Goal: Information Seeking & Learning: Compare options

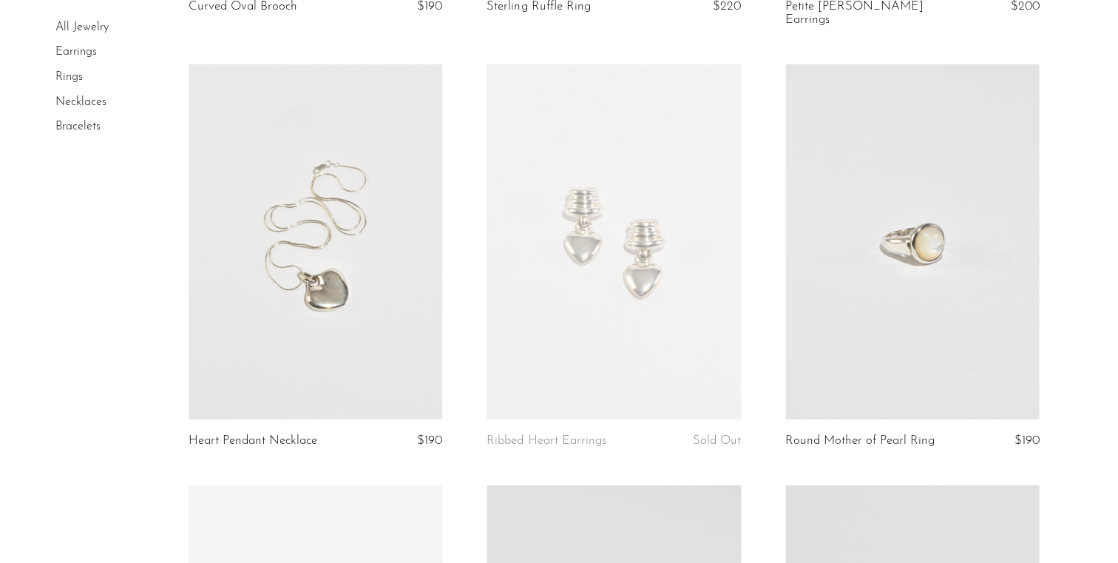
scroll to position [3888, 0]
click at [934, 256] on link at bounding box center [913, 242] width 254 height 356
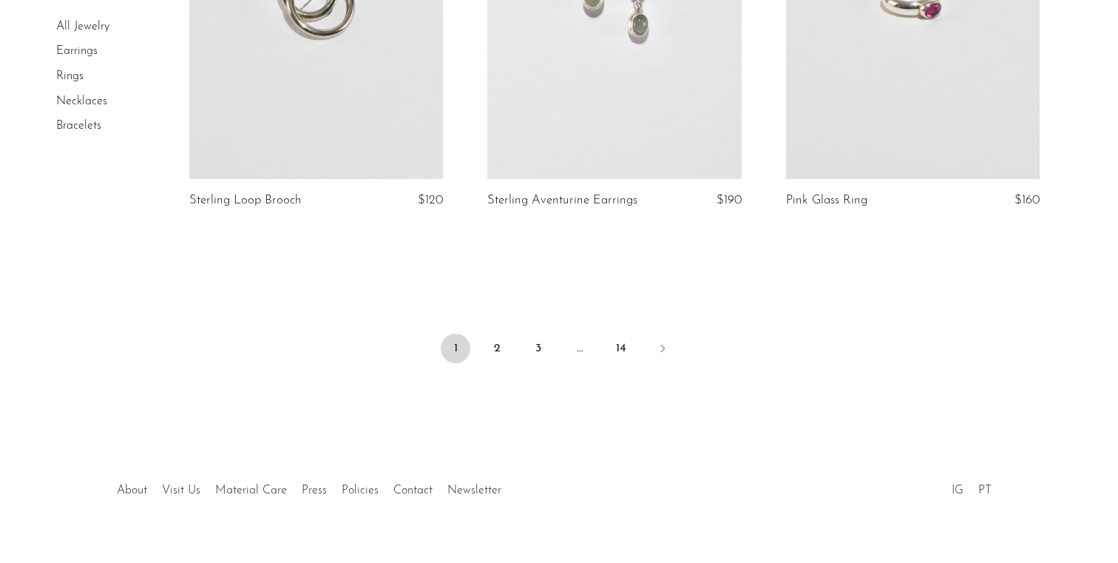
scroll to position [4983, 0]
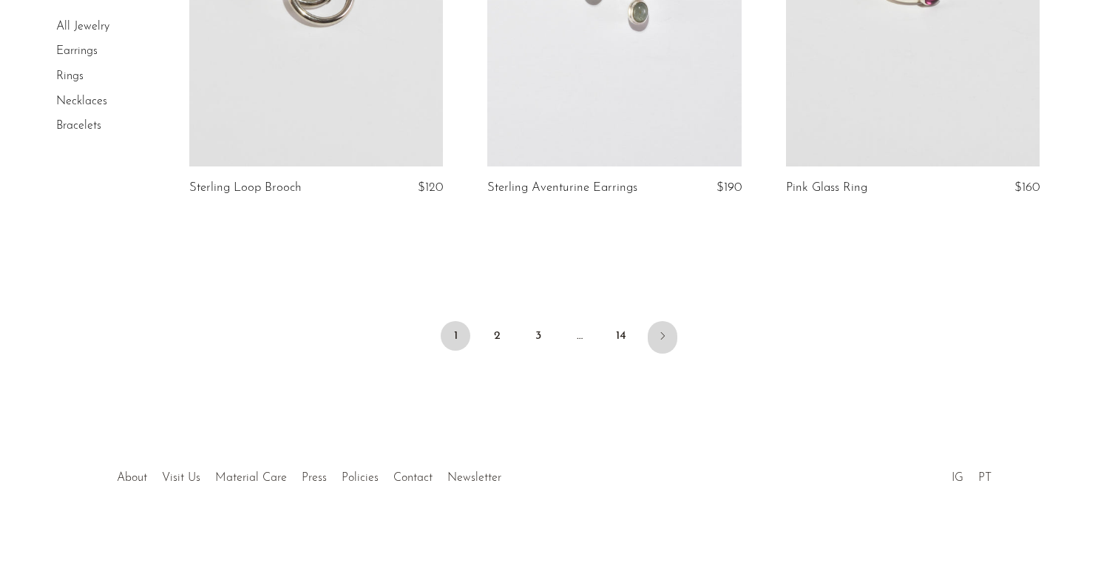
click at [662, 330] on icon "Next" at bounding box center [662, 336] width 12 height 12
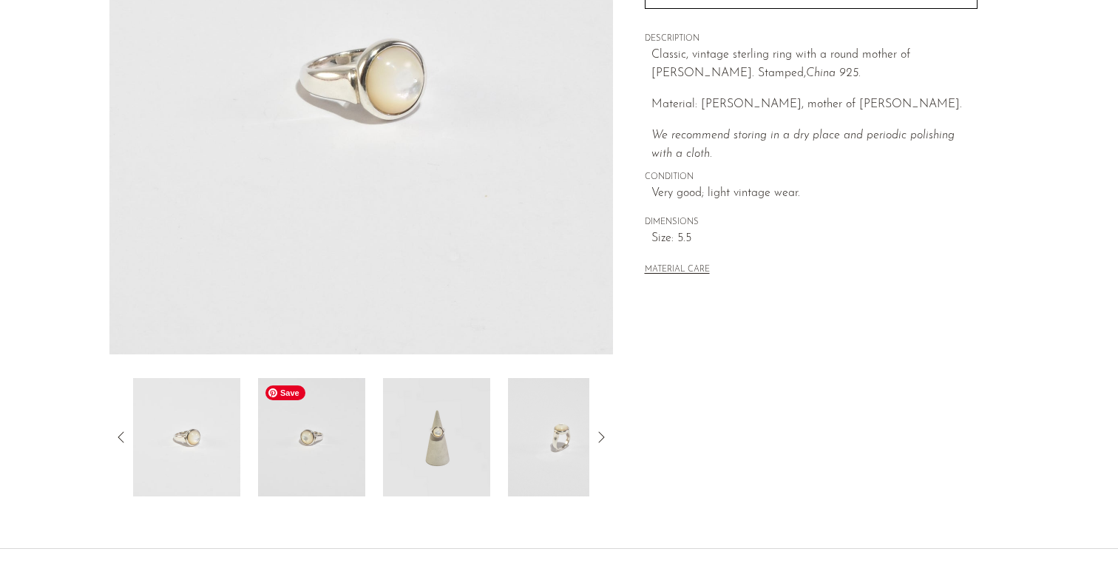
click at [297, 421] on img at bounding box center [311, 437] width 107 height 118
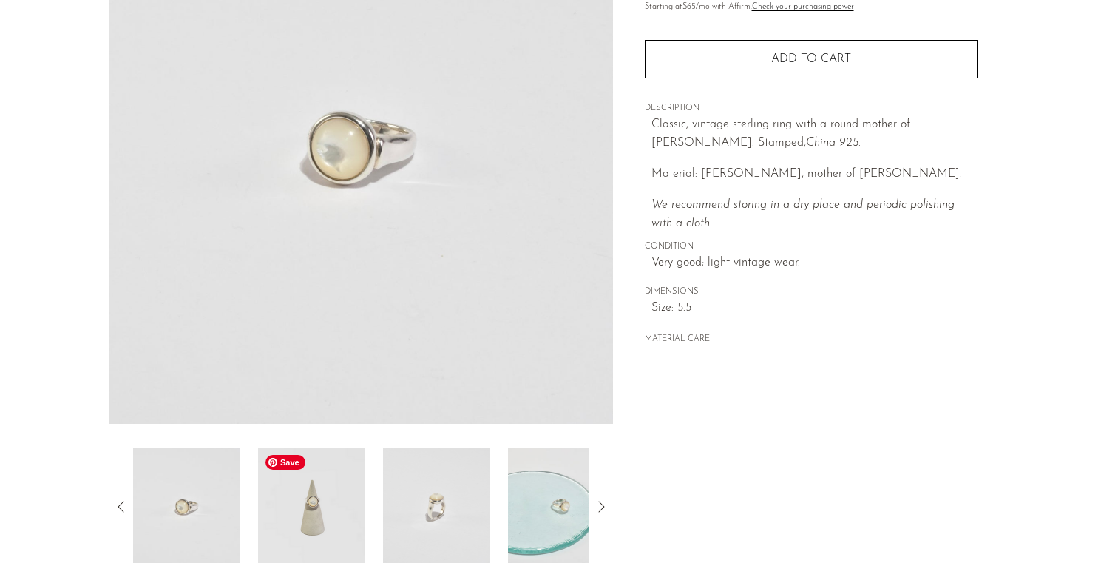
scroll to position [189, 0]
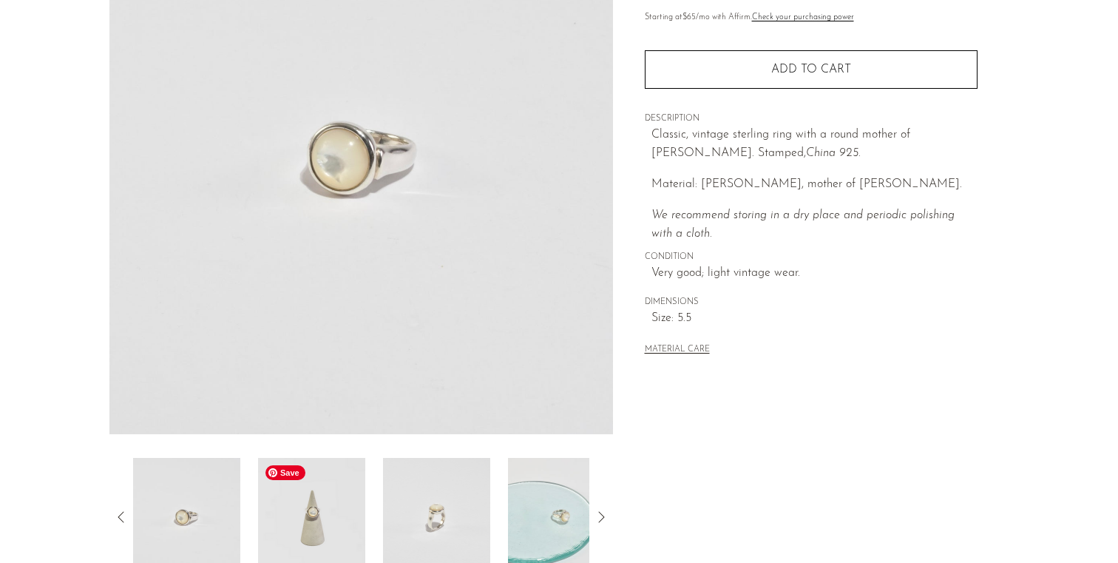
click at [331, 533] on img at bounding box center [311, 517] width 107 height 118
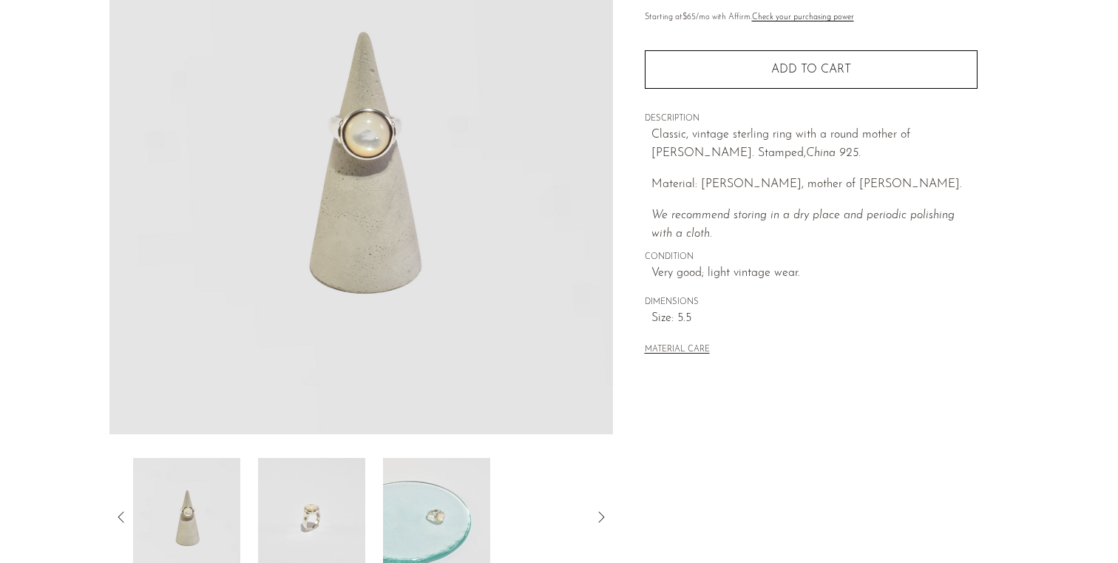
click at [377, 135] on img at bounding box center [360, 156] width 503 height 554
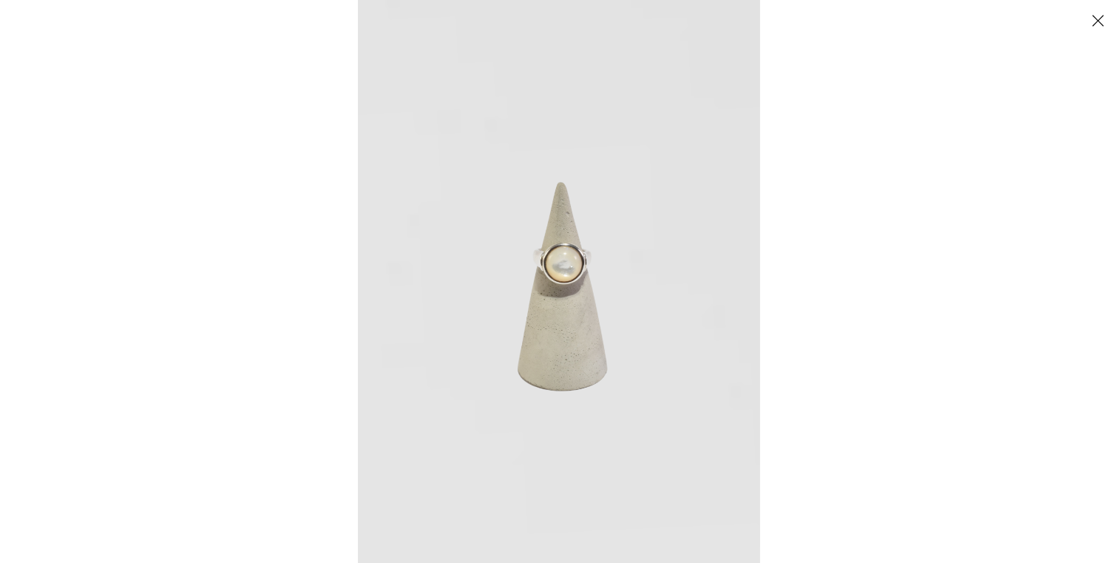
click at [570, 263] on img at bounding box center [559, 281] width 402 height 563
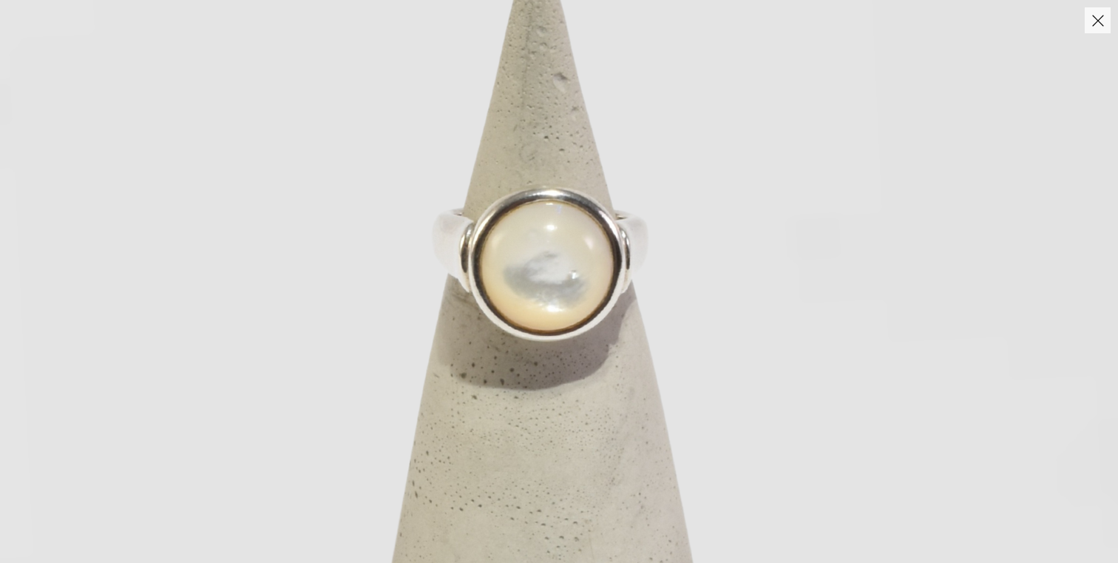
click at [603, 308] on img at bounding box center [529, 330] width 1486 height 2080
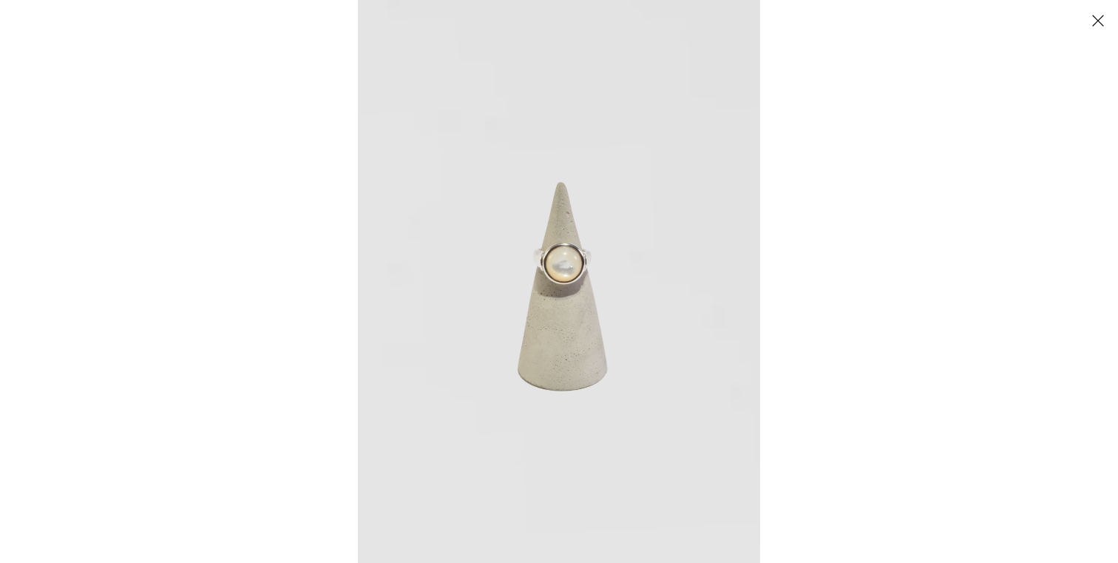
click at [1088, 24] on button "Close" at bounding box center [1098, 20] width 26 height 26
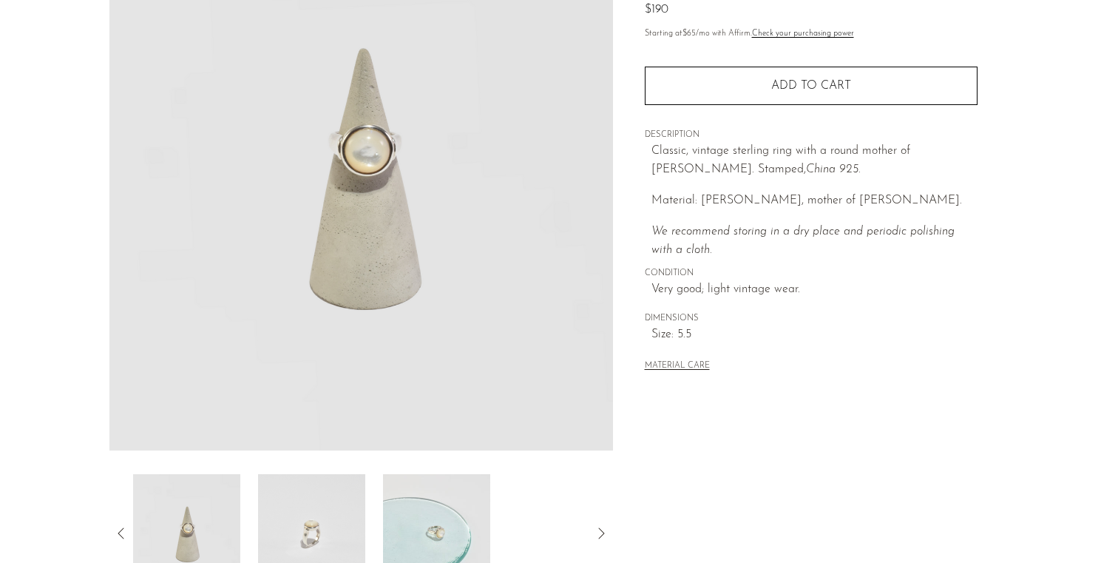
scroll to position [171, 0]
click at [429, 521] on img at bounding box center [436, 534] width 107 height 118
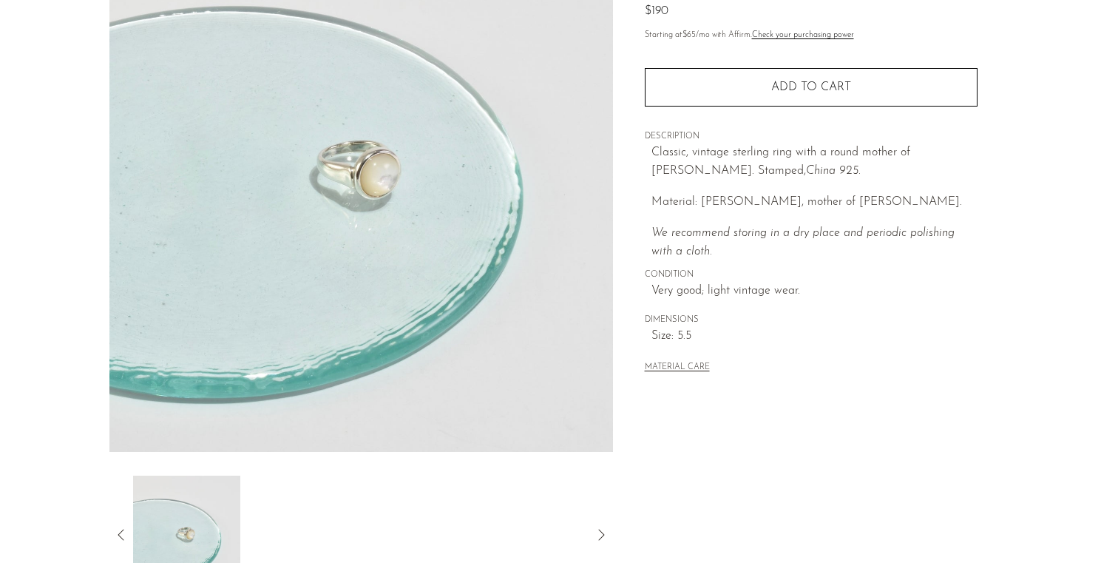
click at [375, 172] on img at bounding box center [360, 174] width 503 height 554
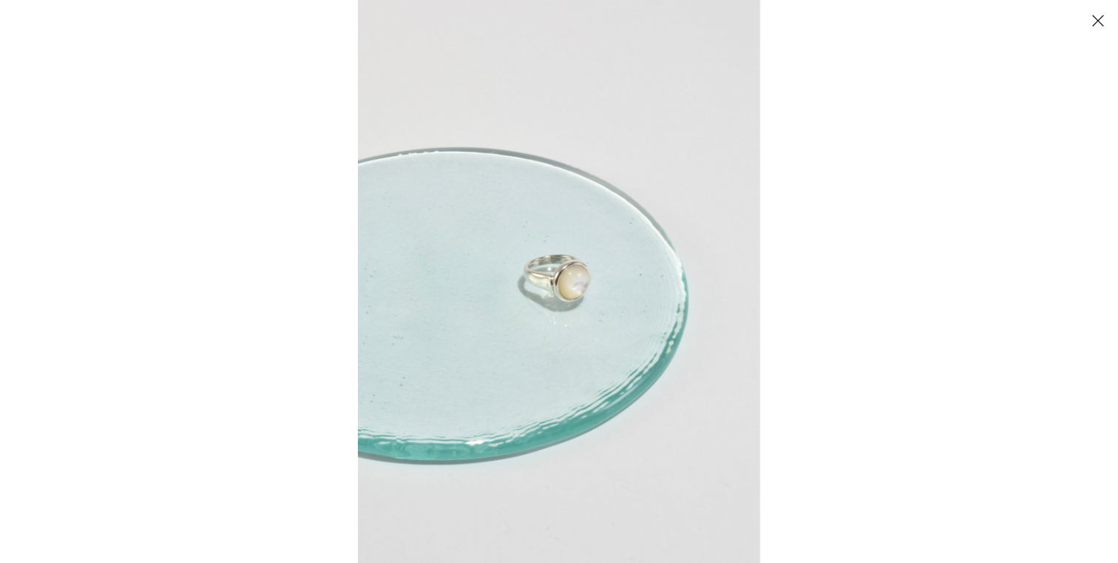
click at [579, 285] on img at bounding box center [559, 281] width 402 height 563
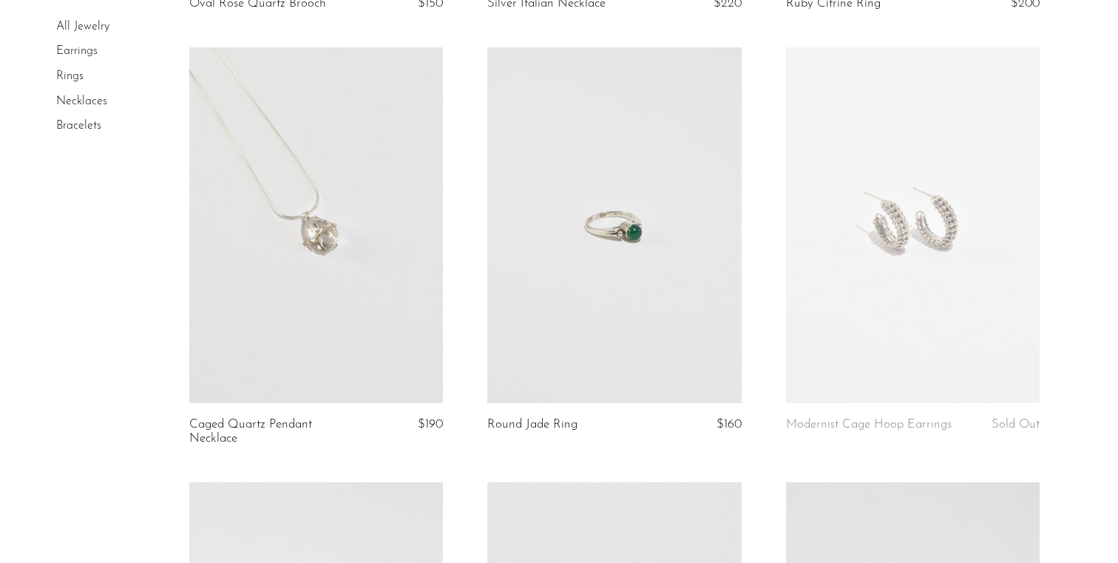
scroll to position [512, 0]
click at [624, 262] on link at bounding box center [614, 222] width 254 height 356
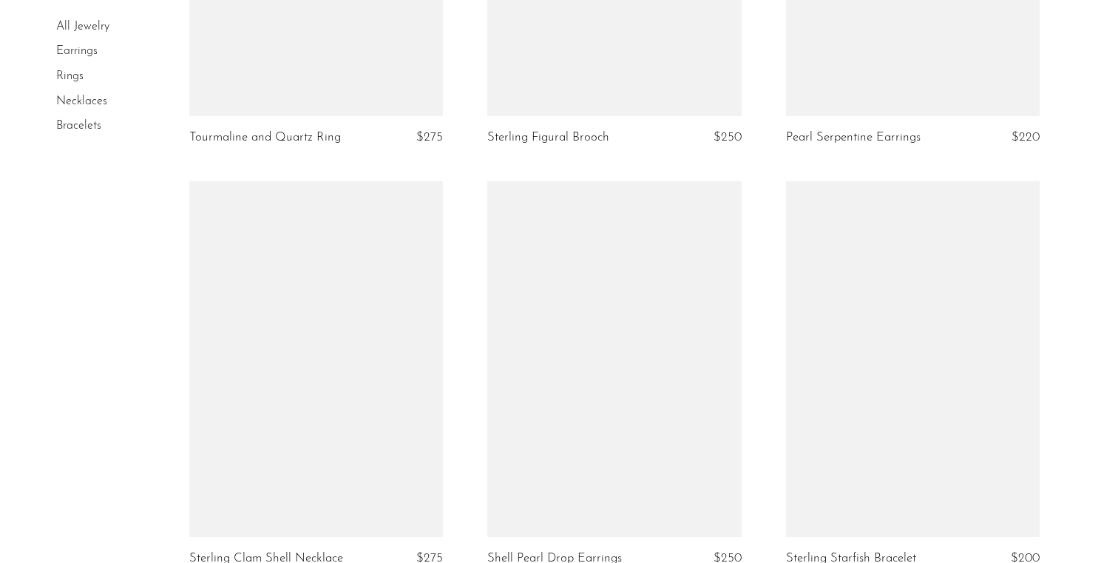
scroll to position [4702, 0]
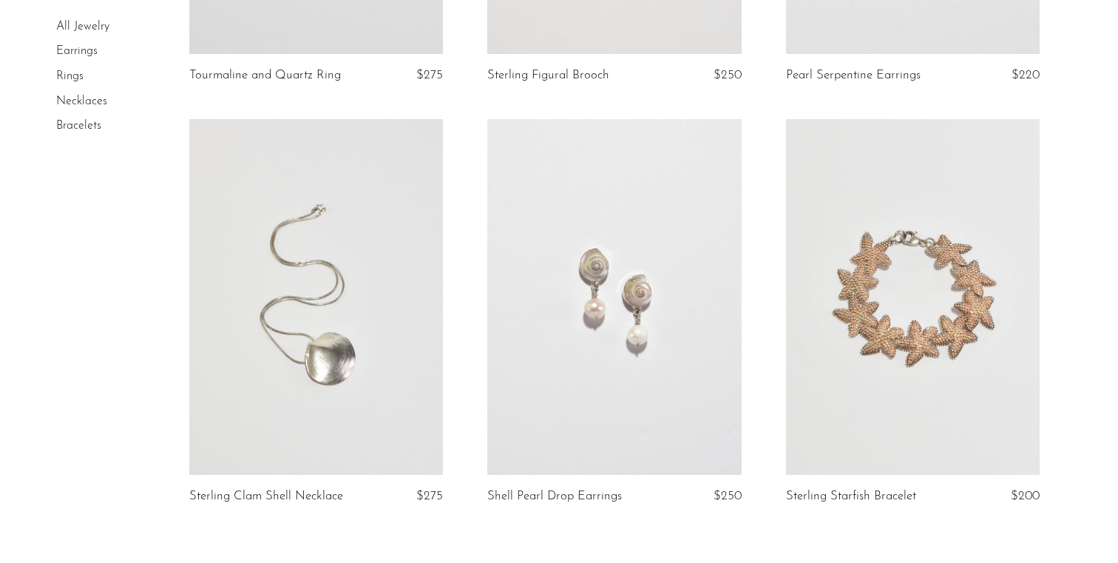
click at [611, 308] on link at bounding box center [614, 297] width 254 height 356
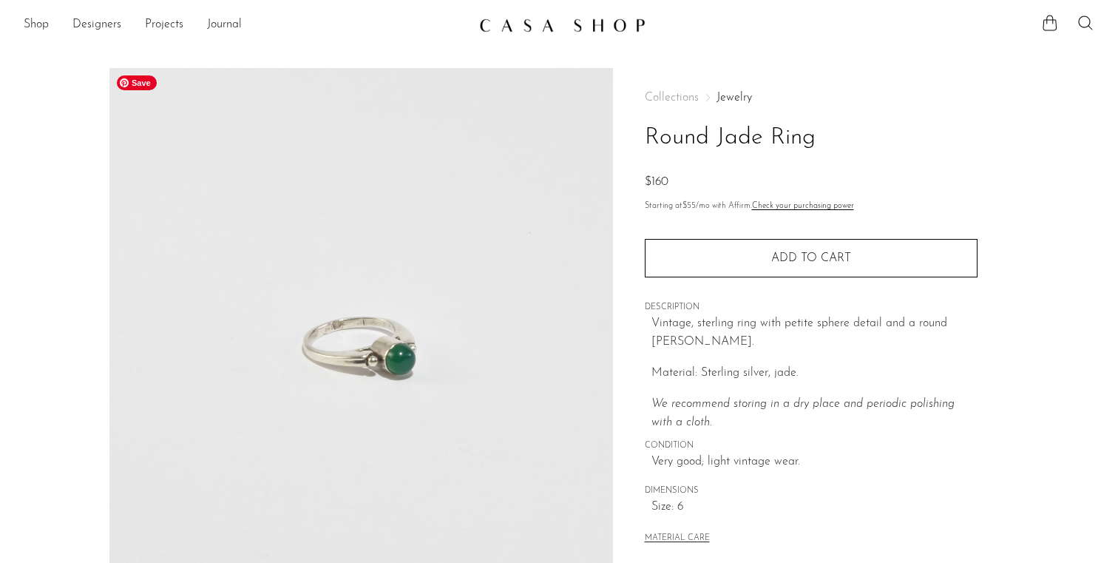
click at [370, 390] on img at bounding box center [360, 345] width 503 height 554
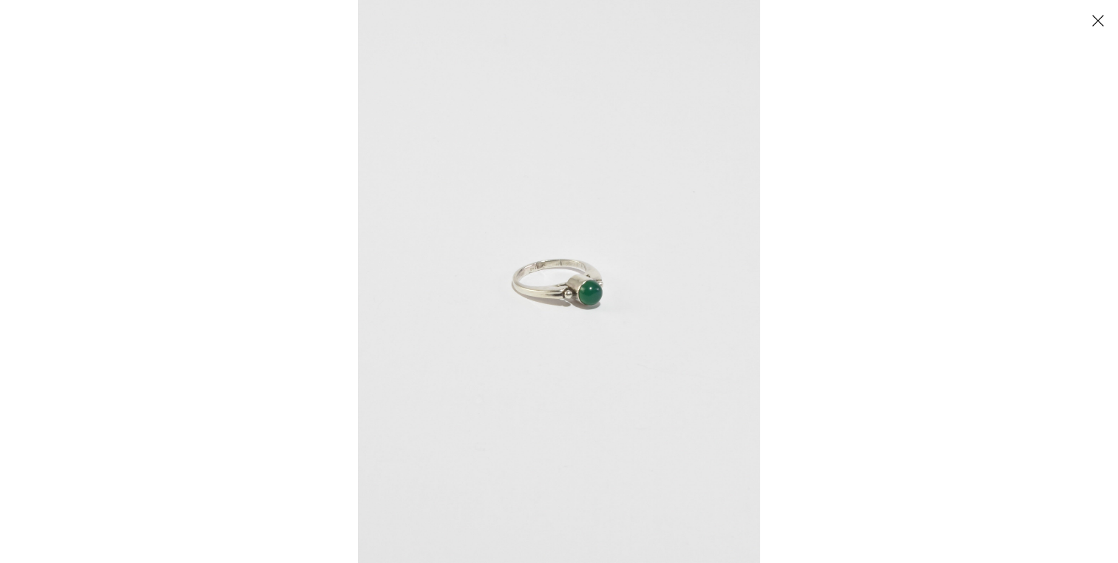
click at [599, 296] on img at bounding box center [559, 281] width 402 height 563
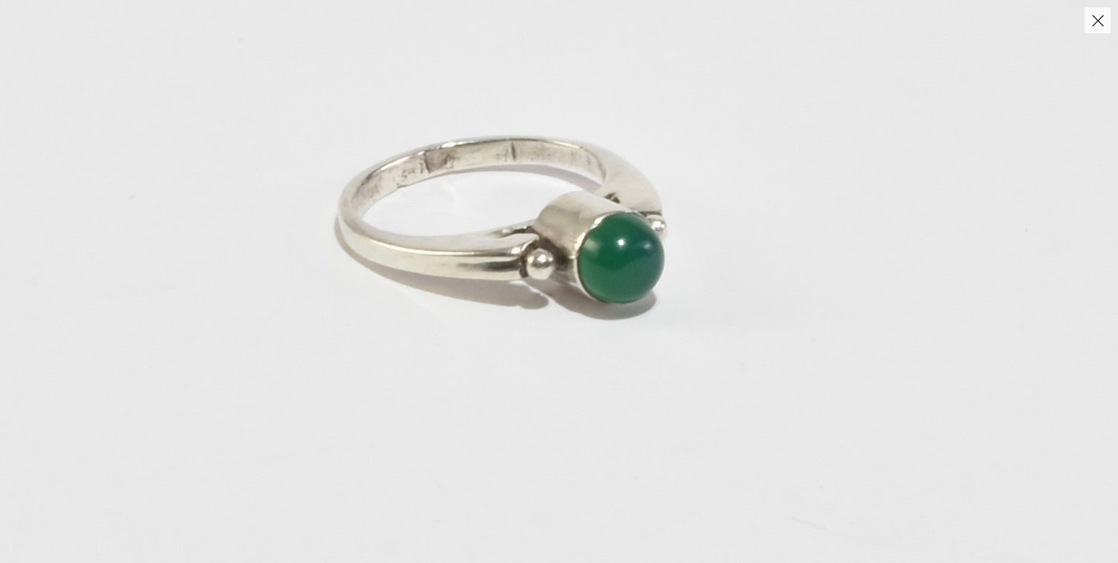
click at [1102, 15] on button "Close" at bounding box center [1098, 20] width 26 height 26
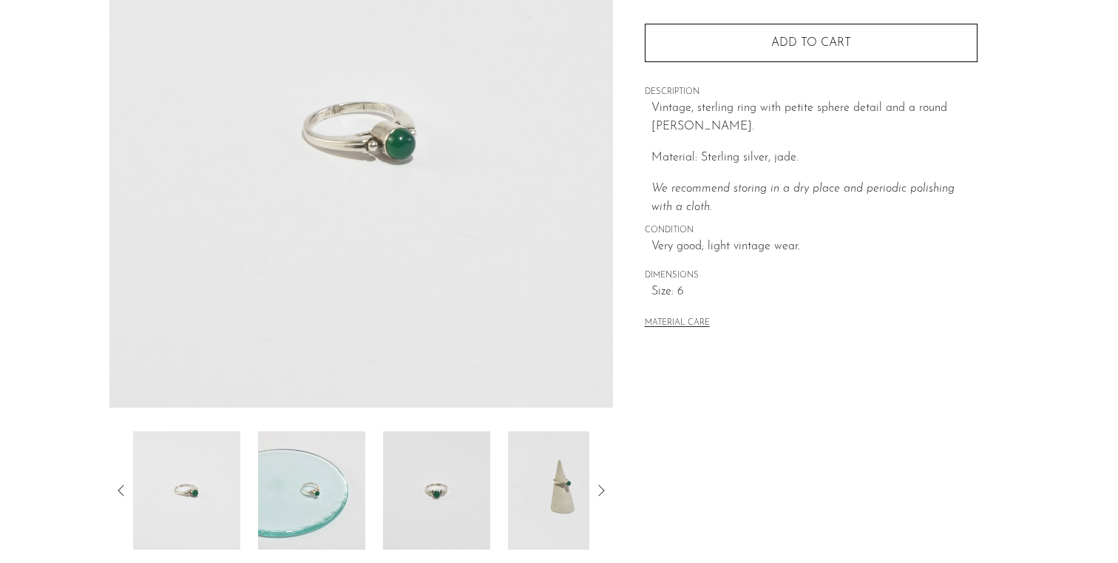
scroll to position [206, 0]
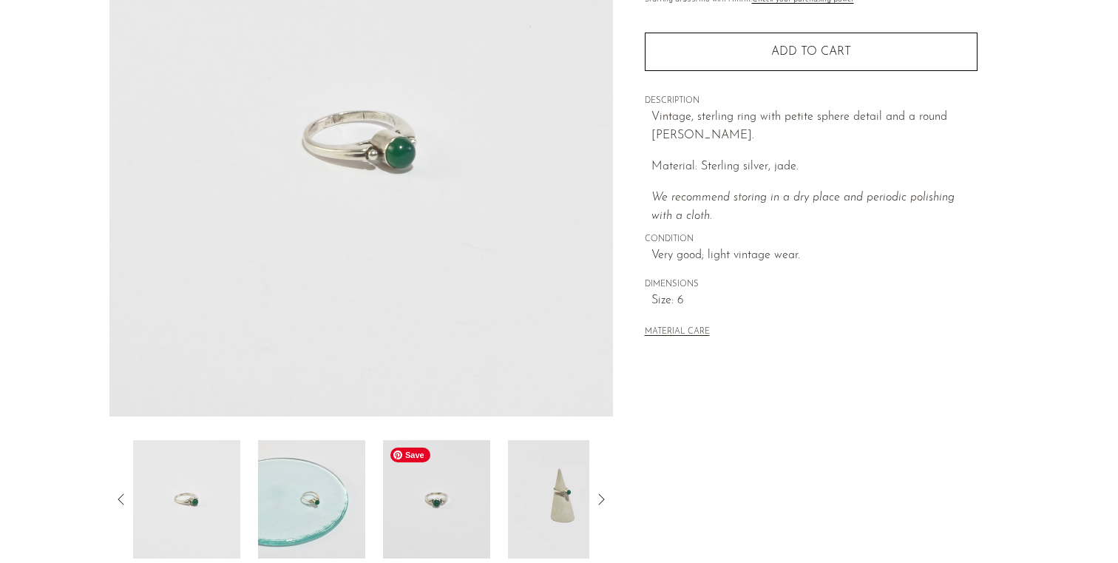
click at [438, 500] on img at bounding box center [436, 499] width 107 height 118
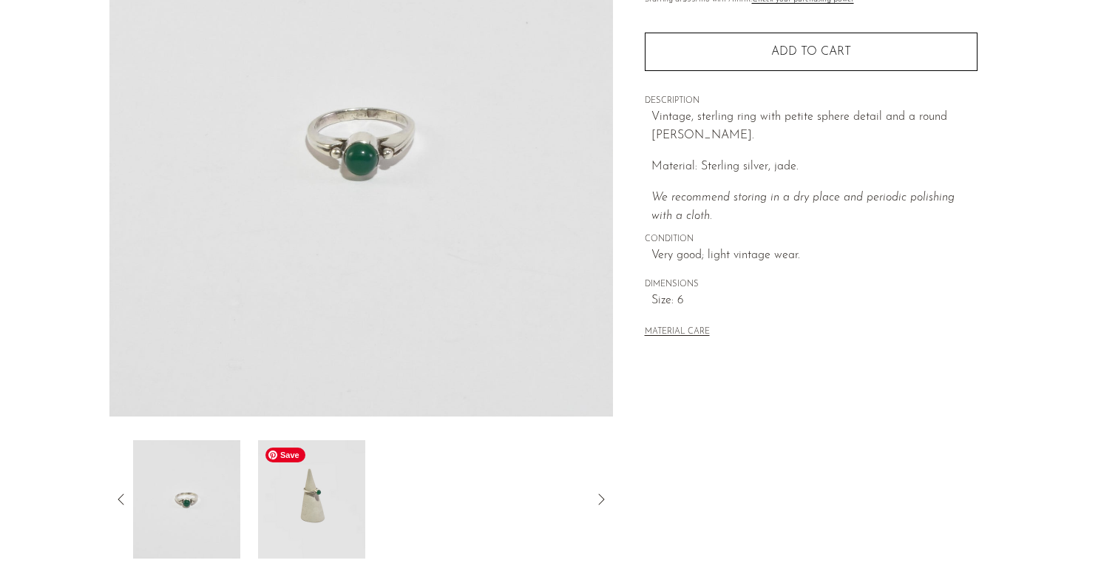
click at [304, 518] on img at bounding box center [311, 499] width 107 height 118
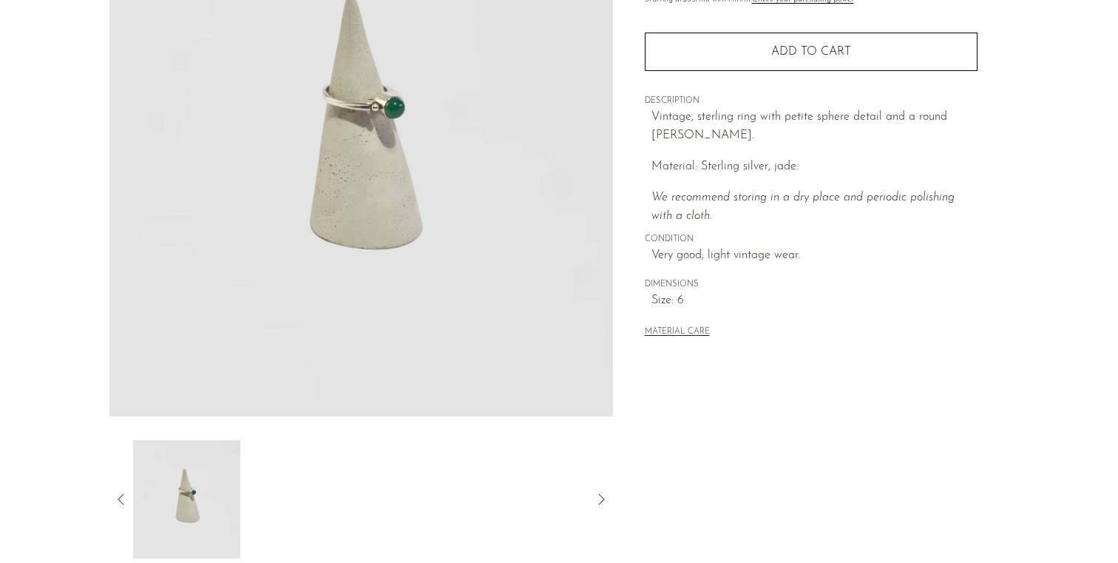
click at [374, 115] on img at bounding box center [360, 139] width 503 height 554
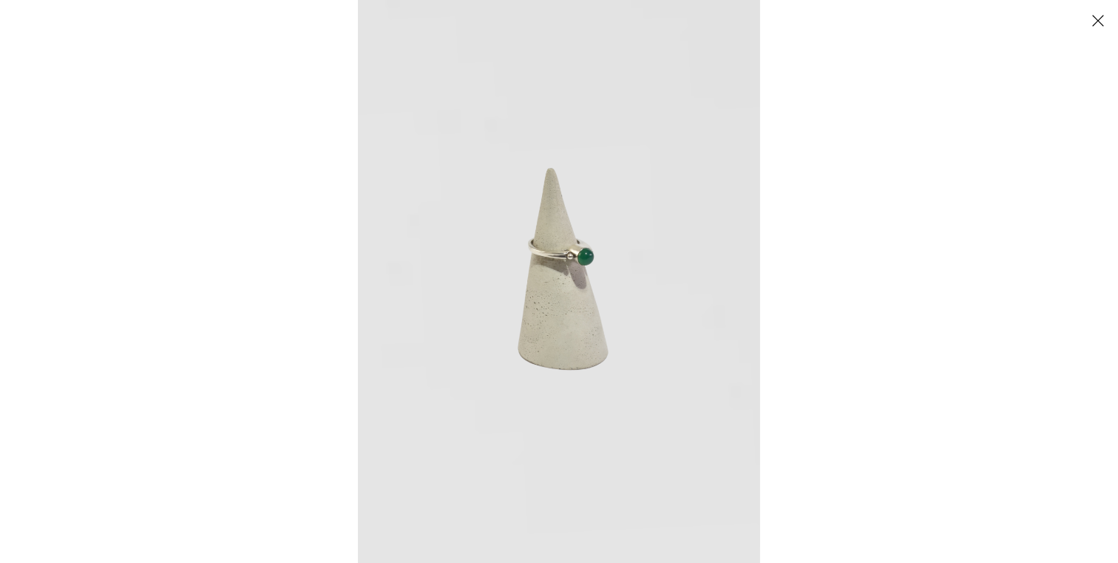
click at [592, 279] on img at bounding box center [559, 281] width 402 height 563
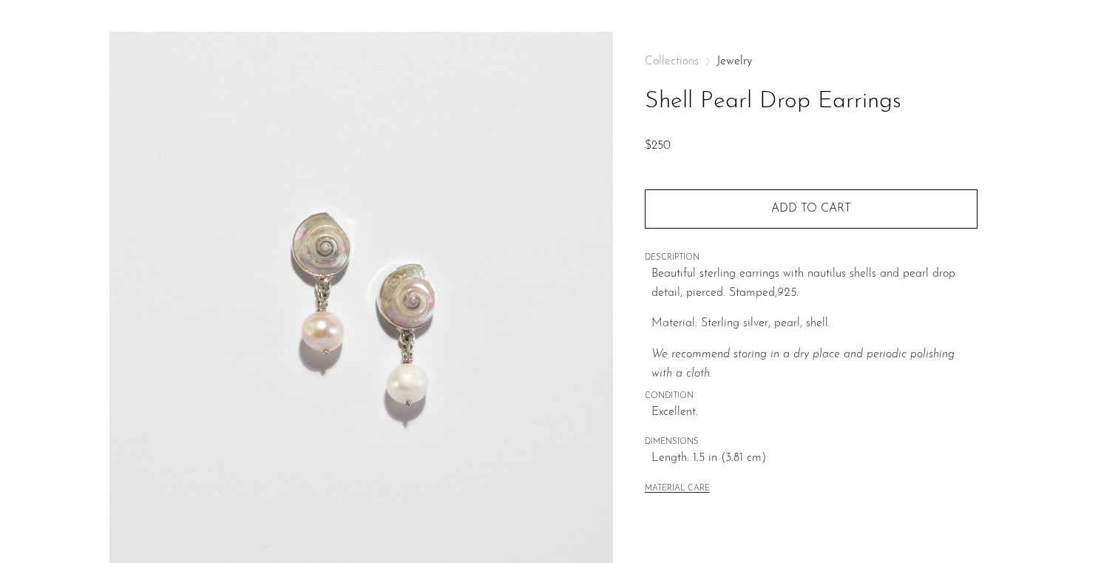
scroll to position [54, 0]
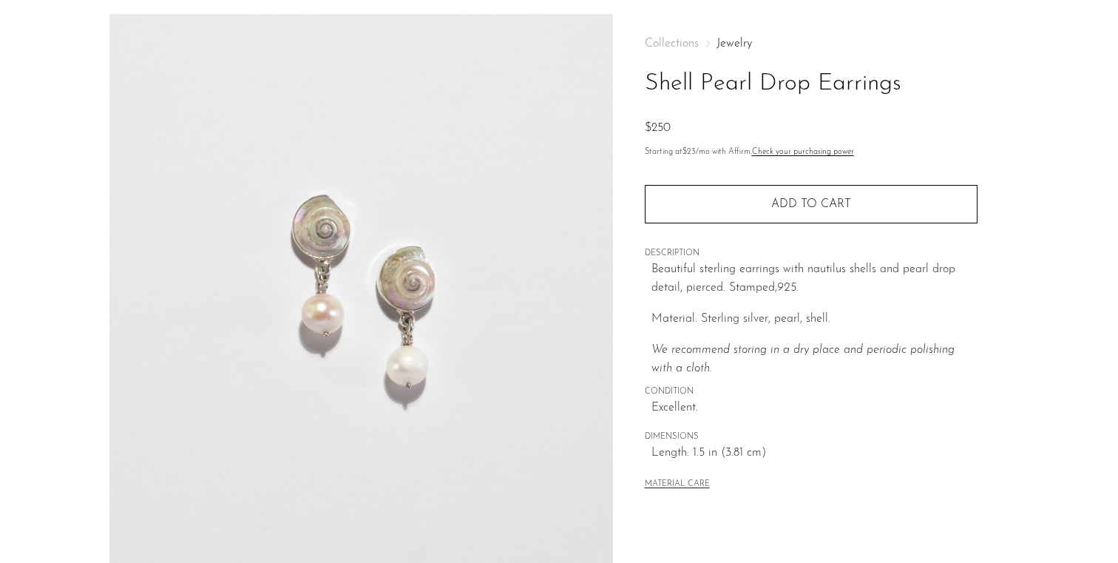
click at [399, 320] on img at bounding box center [360, 291] width 503 height 554
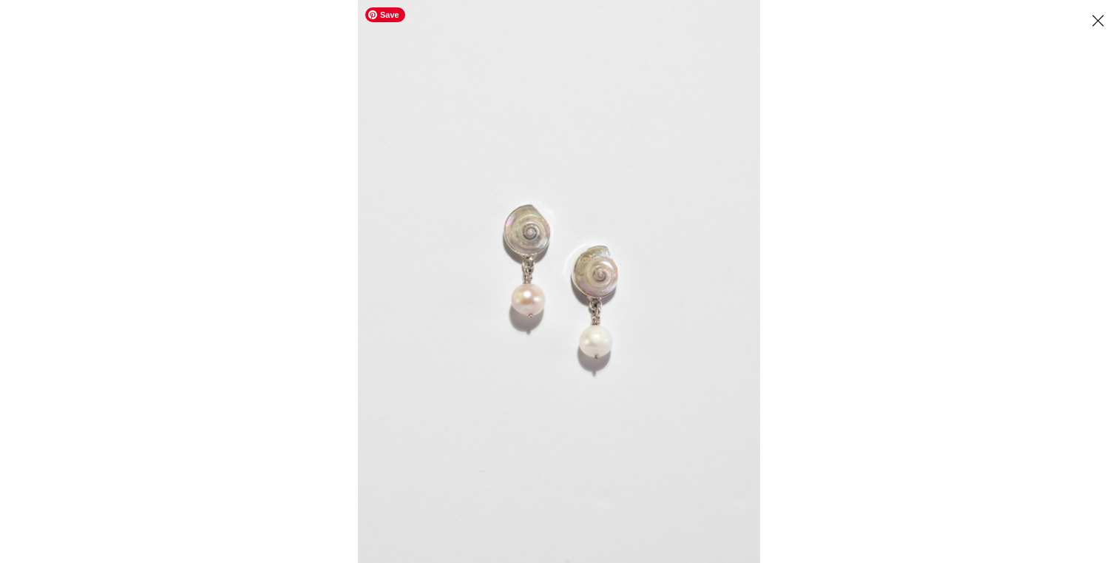
click at [571, 282] on img at bounding box center [559, 281] width 402 height 563
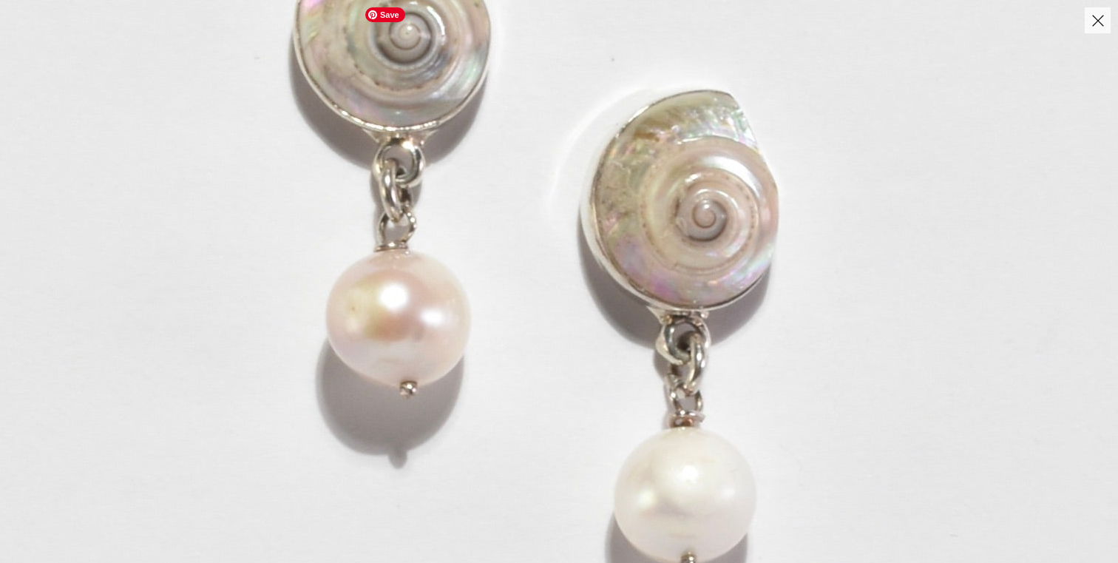
click at [1095, 27] on button "Close" at bounding box center [1098, 20] width 26 height 26
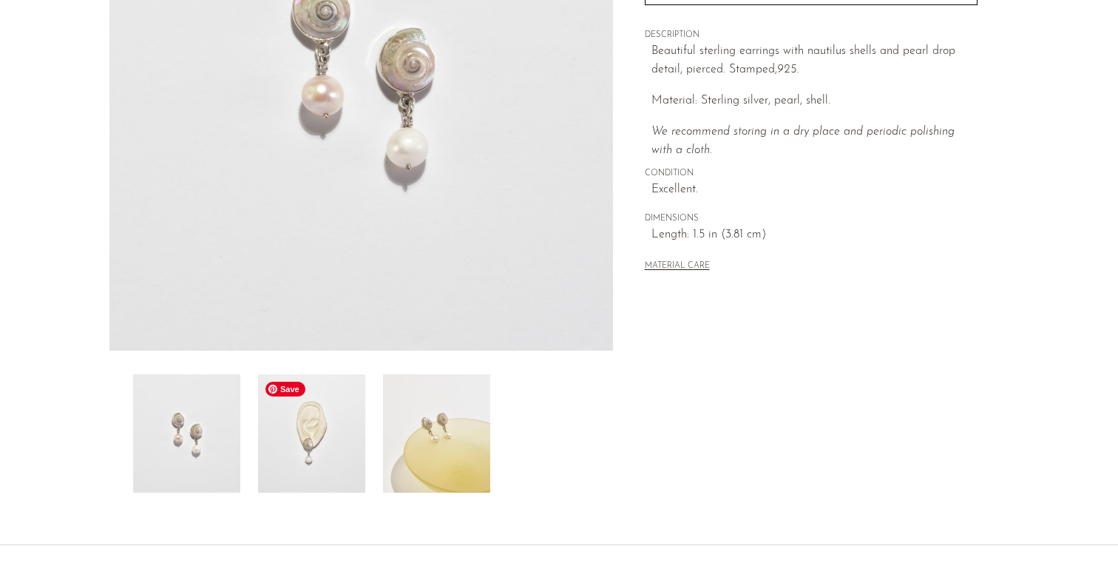
click at [326, 438] on img at bounding box center [311, 433] width 107 height 118
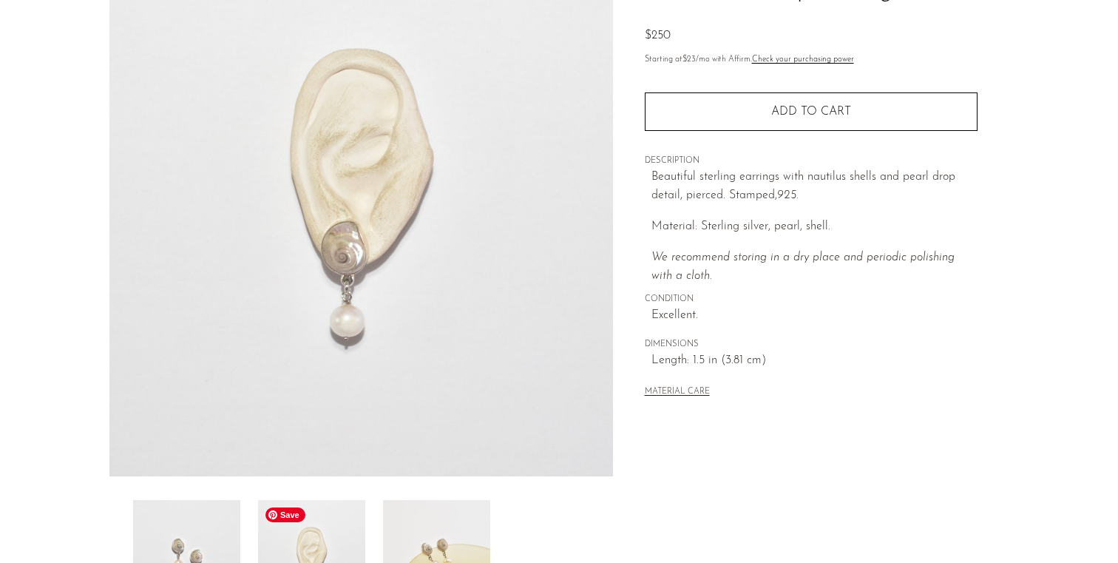
scroll to position [144, 0]
click at [348, 295] on img at bounding box center [360, 201] width 503 height 554
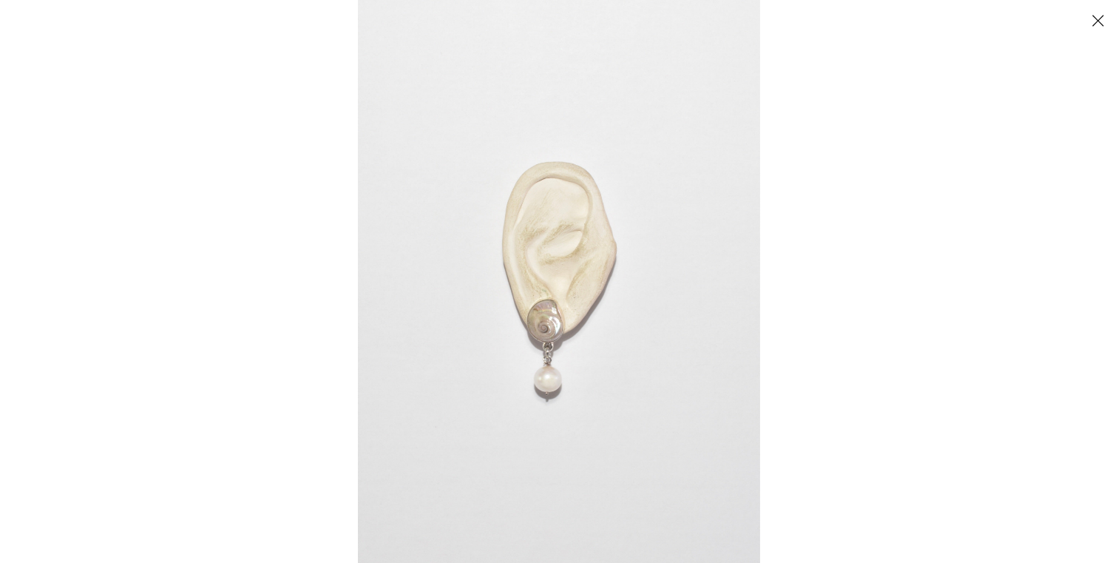
click at [540, 337] on img at bounding box center [559, 281] width 402 height 563
